Goal: Task Accomplishment & Management: Manage account settings

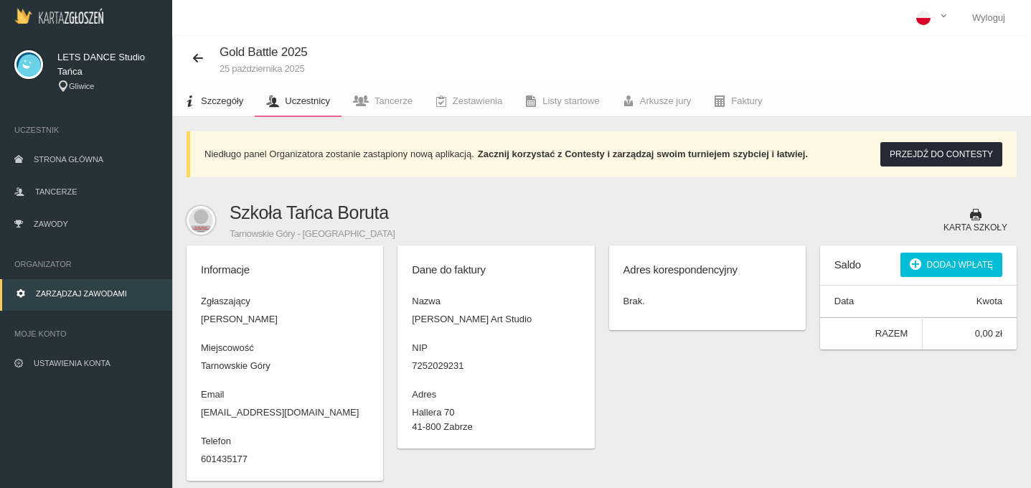
click at [228, 104] on span "Szczegóły" at bounding box center [222, 100] width 42 height 11
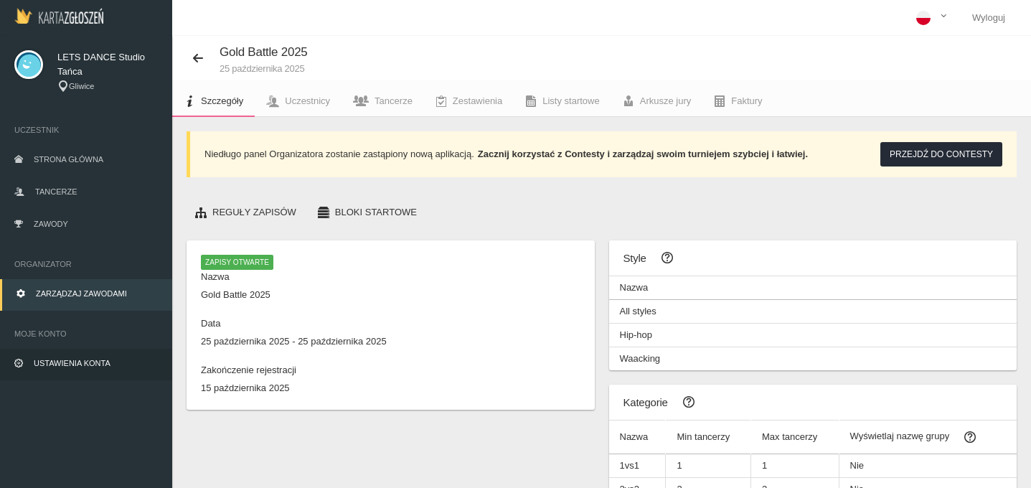
click at [61, 365] on span "Ustawienia konta" at bounding box center [72, 363] width 77 height 9
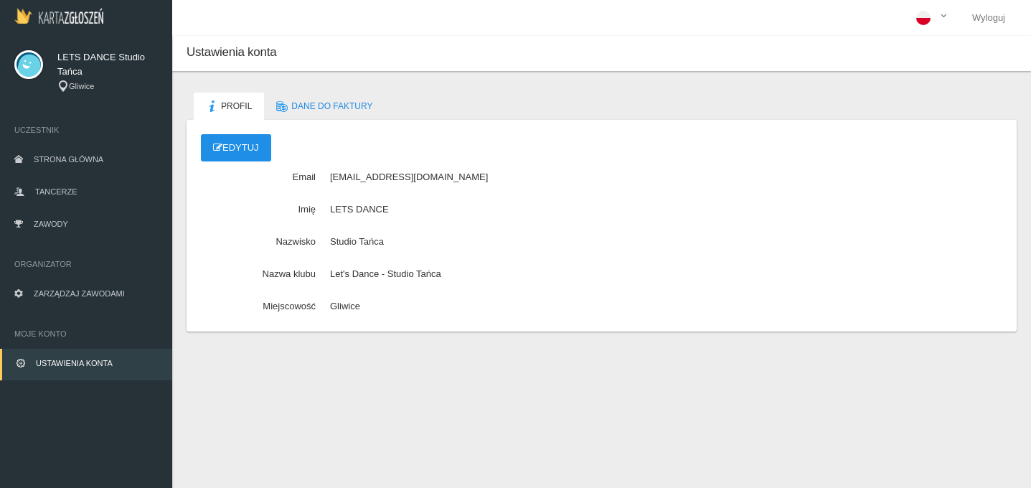
click at [254, 153] on link "Edytuj" at bounding box center [236, 147] width 70 height 27
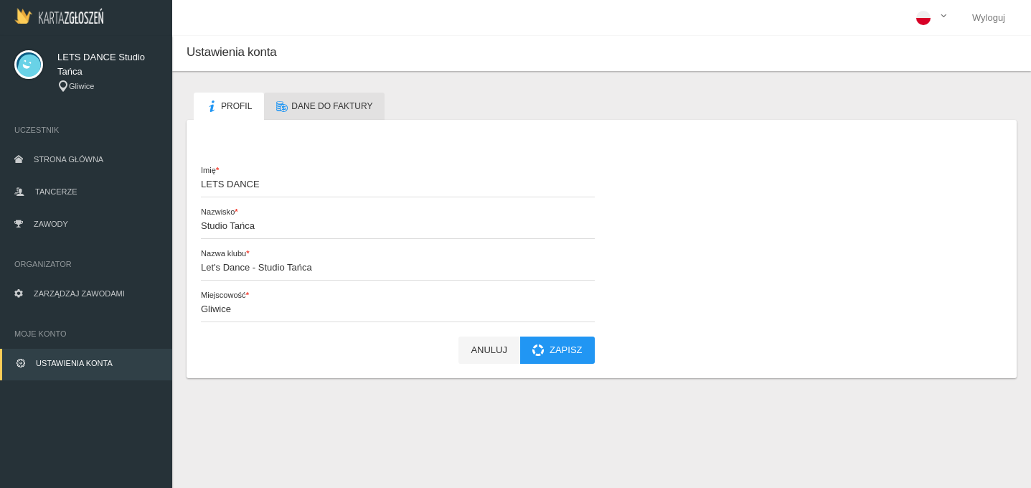
click at [336, 106] on span "Dane do faktury" at bounding box center [331, 106] width 81 height 10
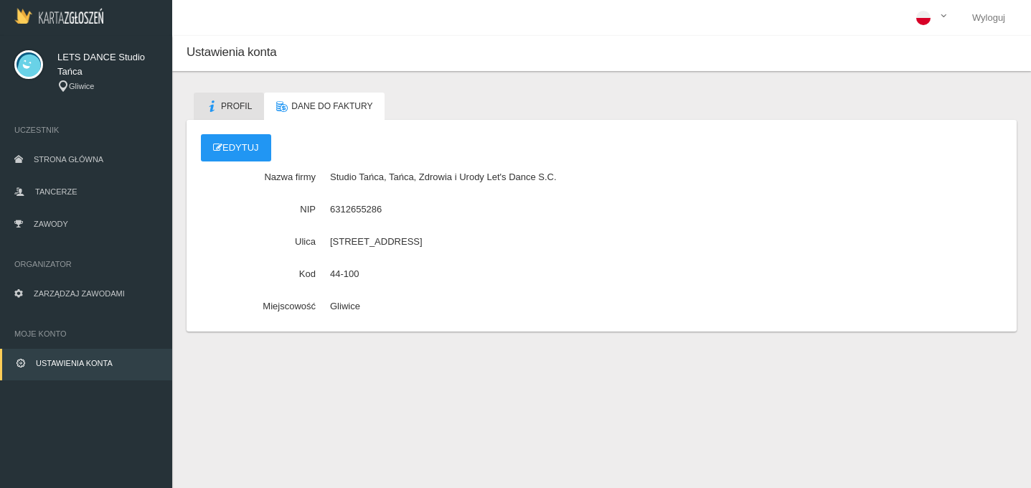
click at [246, 106] on span "Profil" at bounding box center [236, 106] width 31 height 10
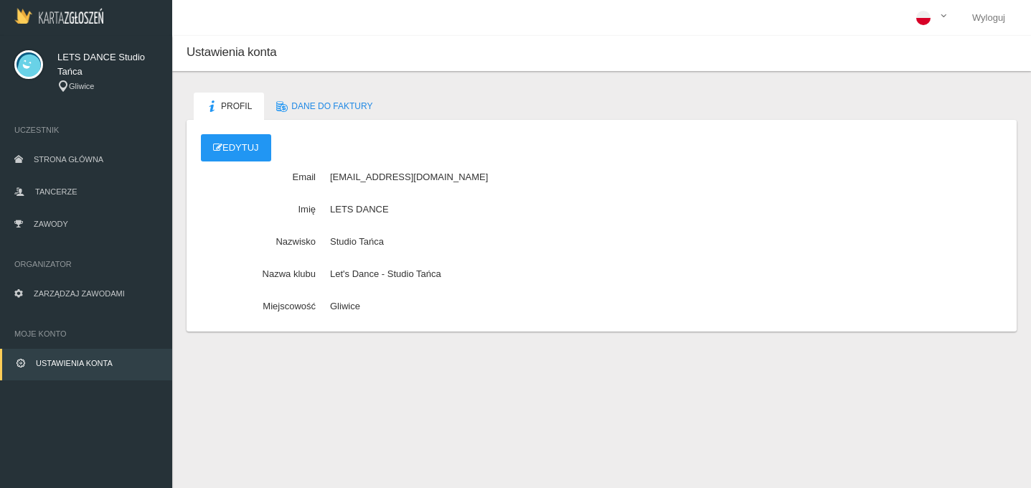
click at [397, 177] on dd "[EMAIL_ADDRESS][DOMAIN_NAME]" at bounding box center [462, 179] width 265 height 18
click at [230, 145] on link "Edytuj" at bounding box center [236, 147] width 70 height 27
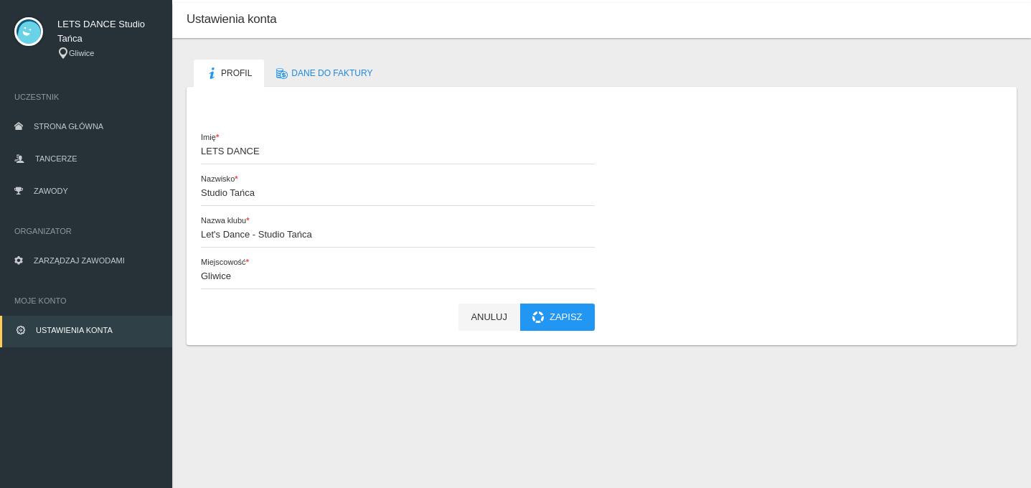
scroll to position [36, 0]
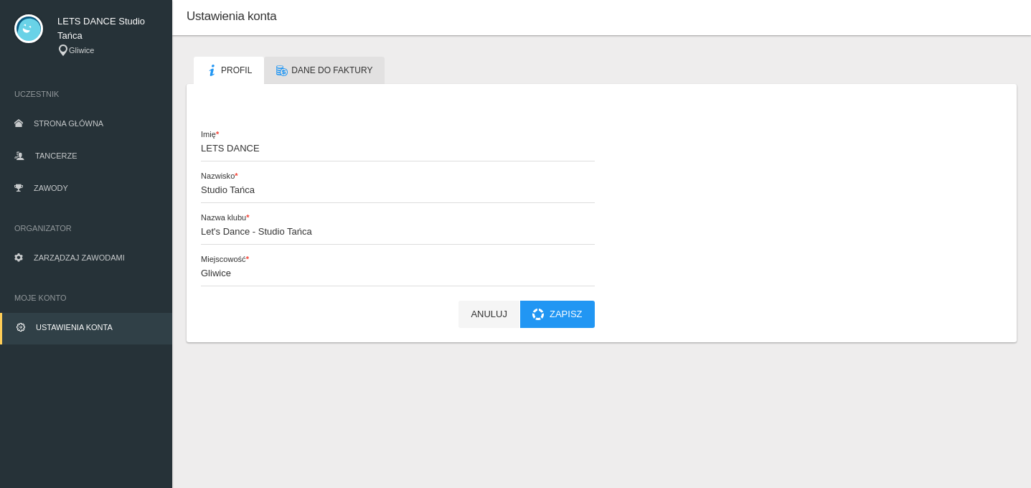
click at [306, 70] on span "Dane do faktury" at bounding box center [331, 70] width 81 height 10
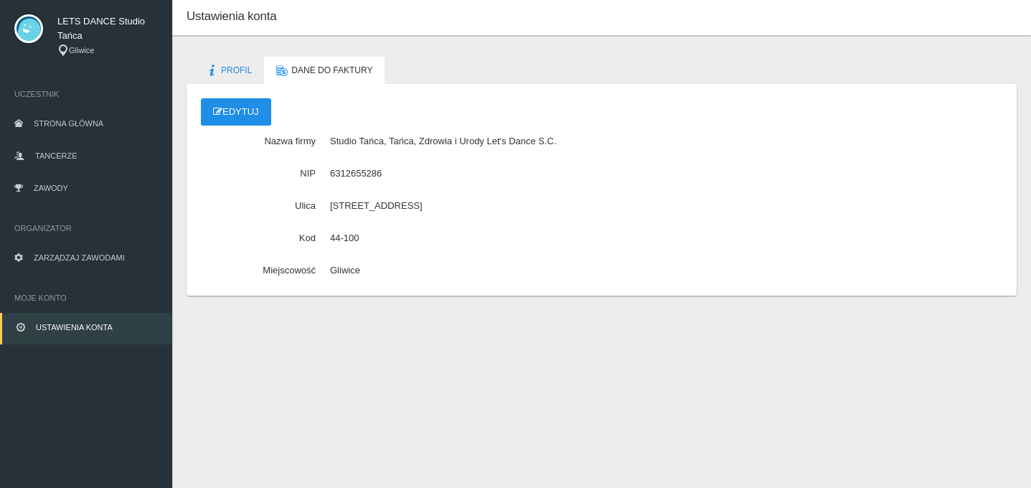
click at [227, 99] on link "Edytuj" at bounding box center [236, 111] width 70 height 27
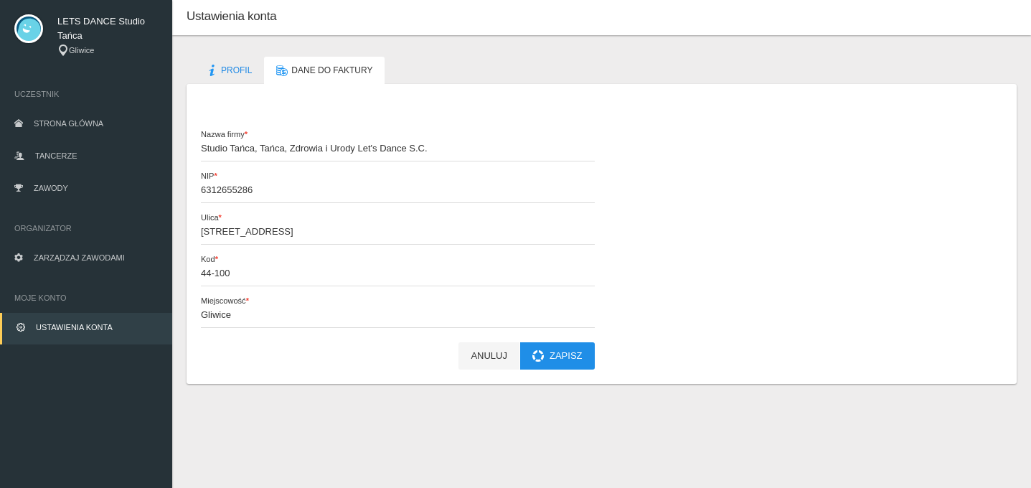
click at [551, 352] on button "Zapisz" at bounding box center [557, 355] width 75 height 27
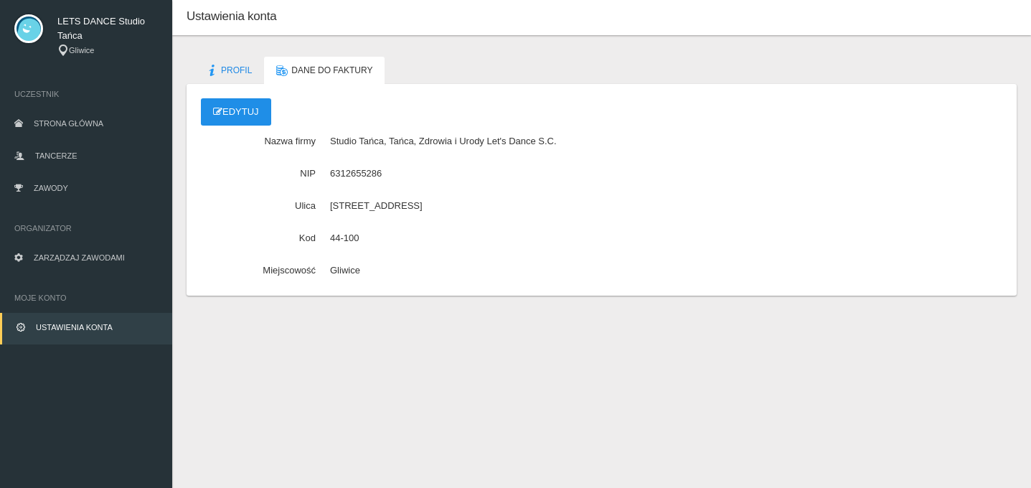
click at [256, 116] on link "Edytuj" at bounding box center [236, 111] width 70 height 27
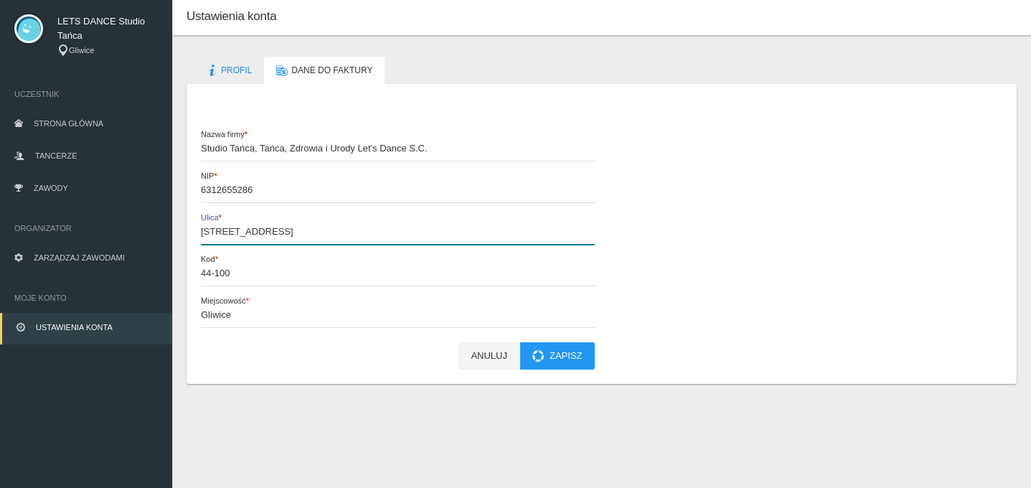
click at [235, 235] on input "[STREET_ADDRESS]" at bounding box center [398, 230] width 394 height 27
drag, startPoint x: 263, startPoint y: 231, endPoint x: 159, endPoint y: 231, distance: 104.1
click at [159, 231] on div "LETS DANCE Studio Tańca Gliwice Uczestnik Strona główna Tancerze Zawody Organiz…" at bounding box center [515, 244] width 1031 height 488
type input "Zwycięstwa 36/U2"
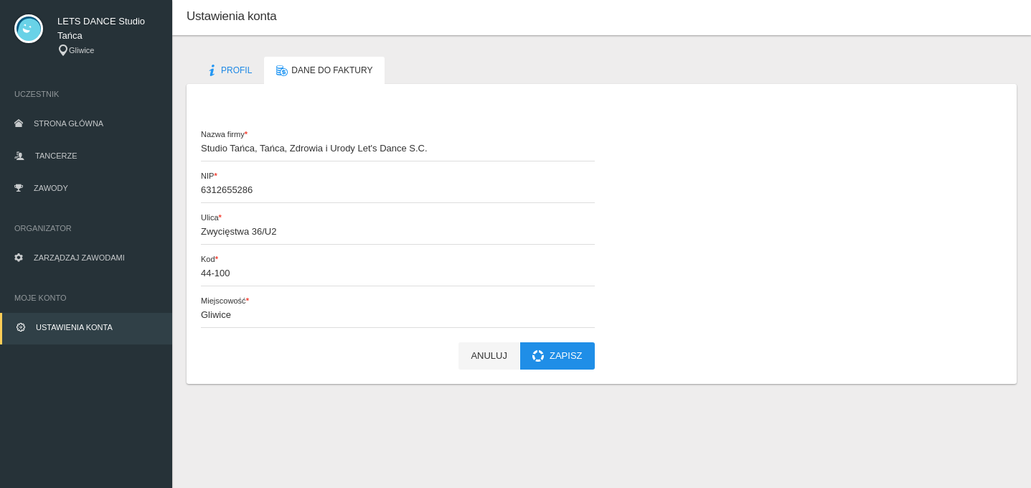
click at [579, 359] on button "Zapisz" at bounding box center [557, 355] width 75 height 27
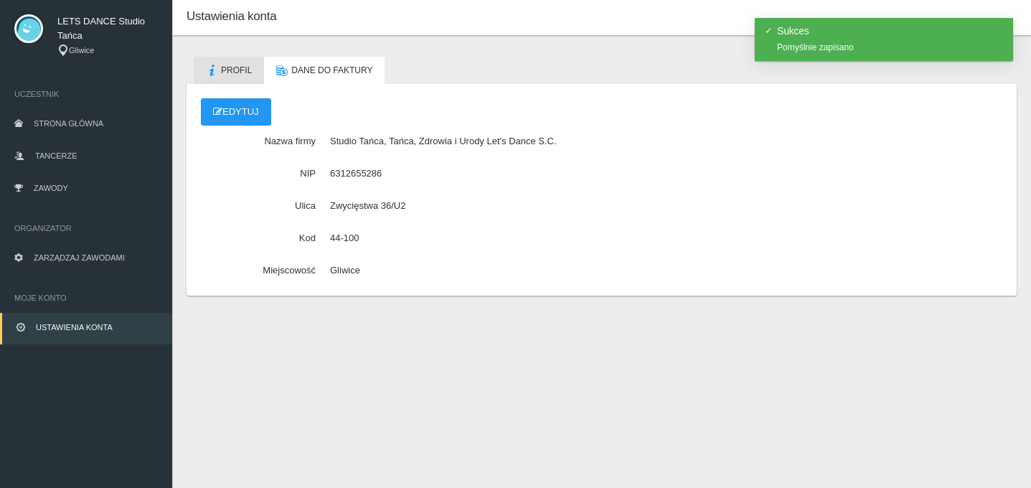
click at [225, 65] on span "Profil" at bounding box center [236, 70] width 31 height 10
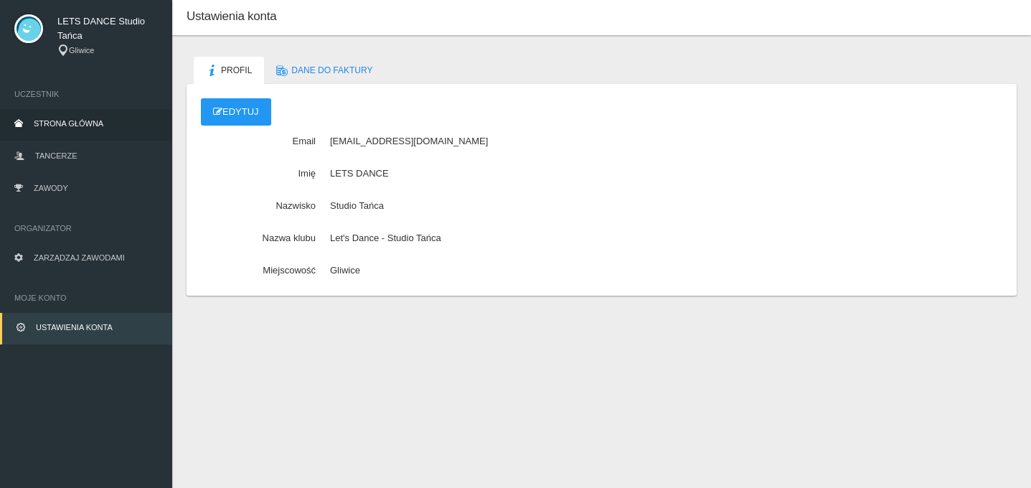
click at [70, 111] on link "Strona główna" at bounding box center [86, 125] width 172 height 32
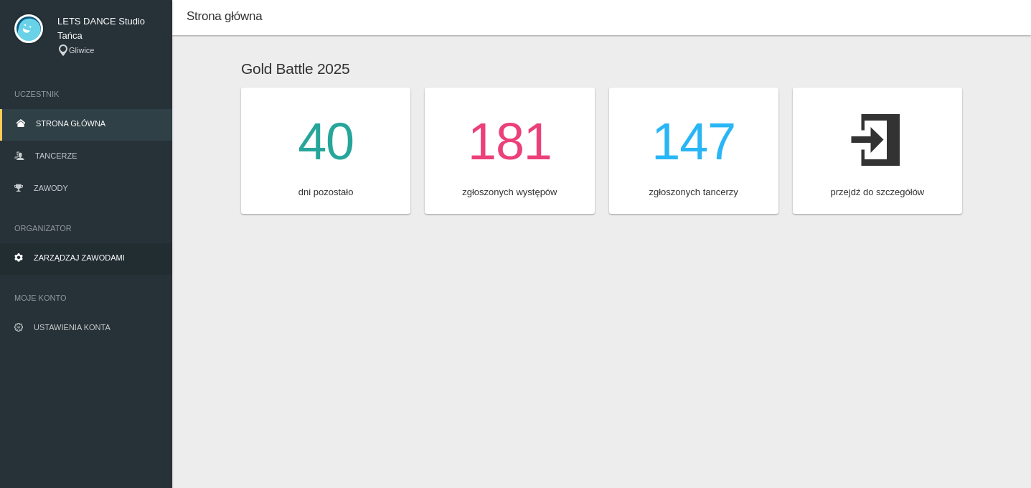
click at [88, 261] on span "Zarządzaj zawodami" at bounding box center [79, 257] width 91 height 9
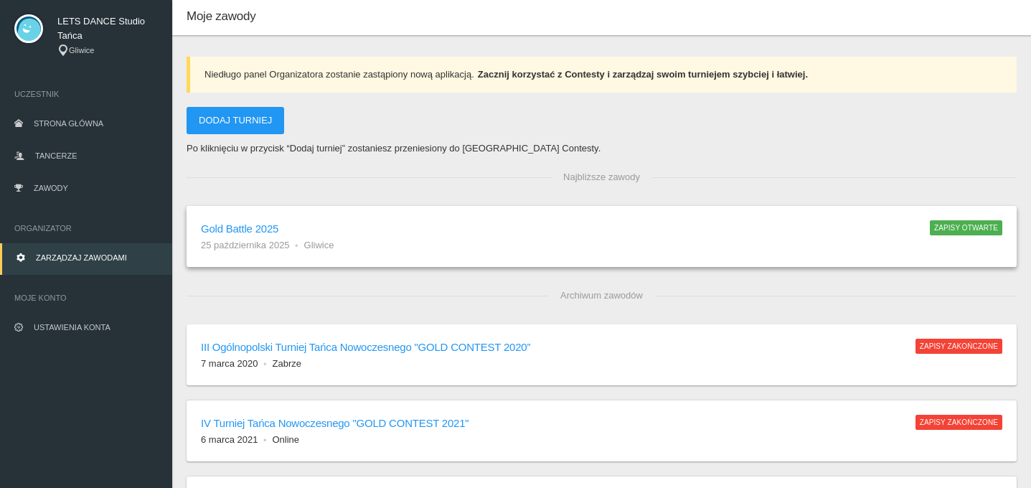
click at [260, 226] on h6 "Gold Battle 2025" at bounding box center [558, 228] width 715 height 17
